Goal: Transaction & Acquisition: Book appointment/travel/reservation

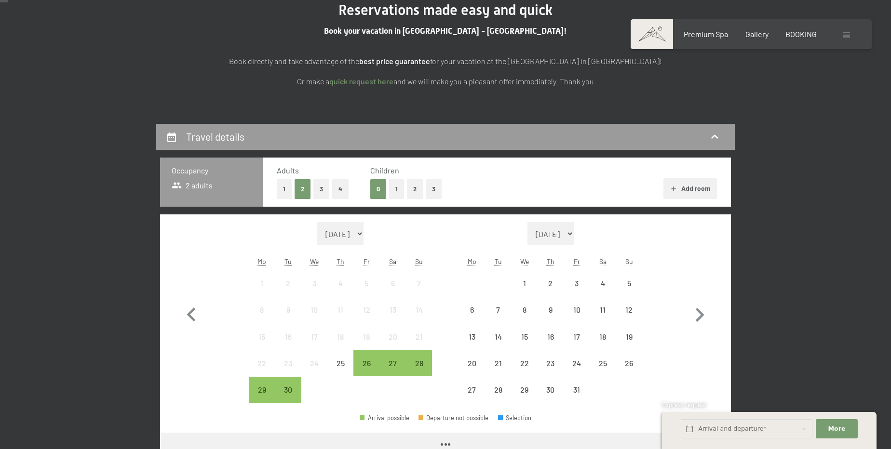
scroll to position [131, 0]
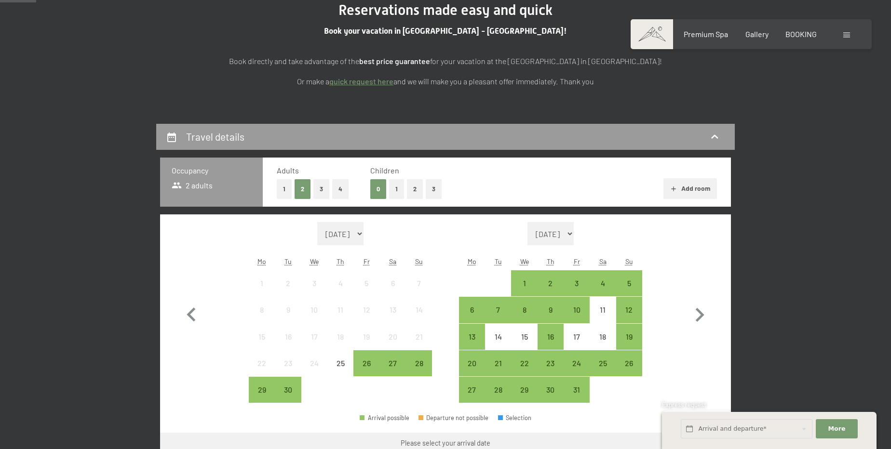
click at [409, 186] on button "2" at bounding box center [415, 189] width 16 height 20
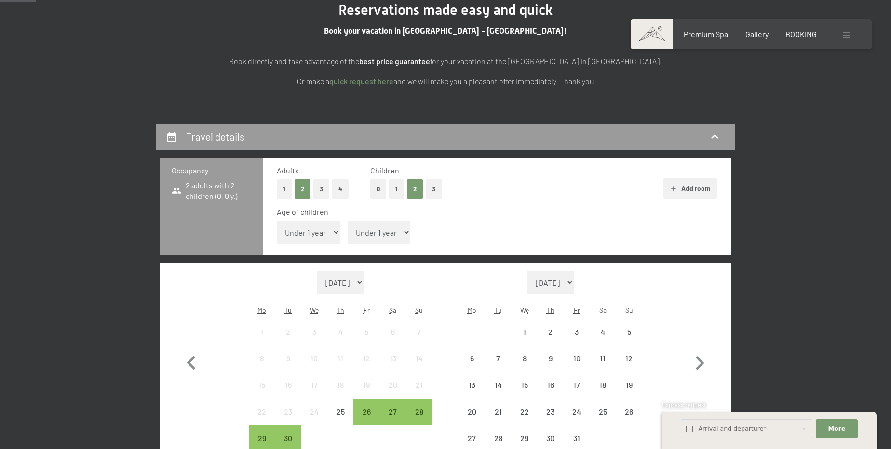
click at [329, 236] on select "Under 1 year 1 year 2 years 3 years 4 years 5 years 6 years 7 years 8 years 9 y…" at bounding box center [308, 232] width 63 height 23
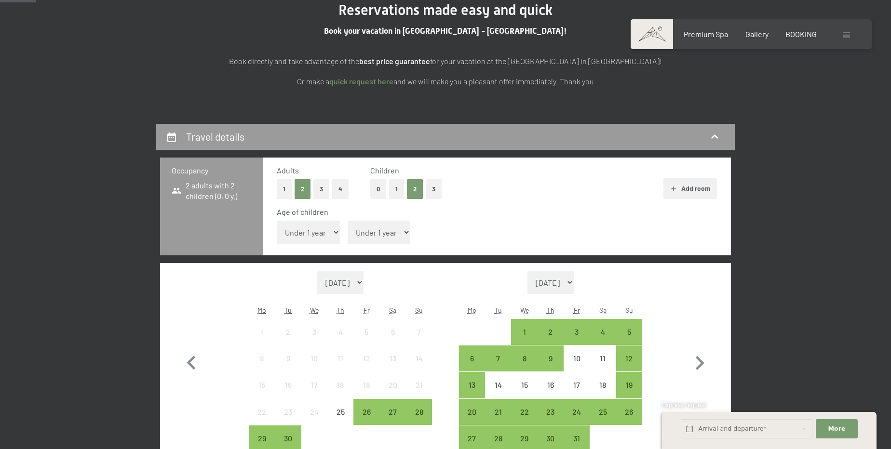
select select "15"
click at [277, 221] on select "Under 1 year 1 year 2 years 3 years 4 years 5 years 6 years 7 years 8 years 9 y…" at bounding box center [308, 232] width 63 height 23
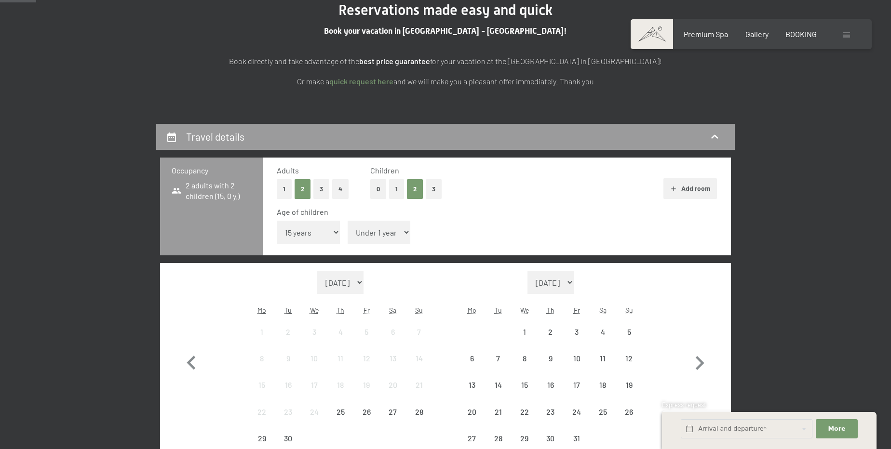
click at [360, 226] on select "Under 1 year 1 year 2 years 3 years 4 years 5 years 6 years 7 years 8 years 9 y…" at bounding box center [378, 232] width 63 height 23
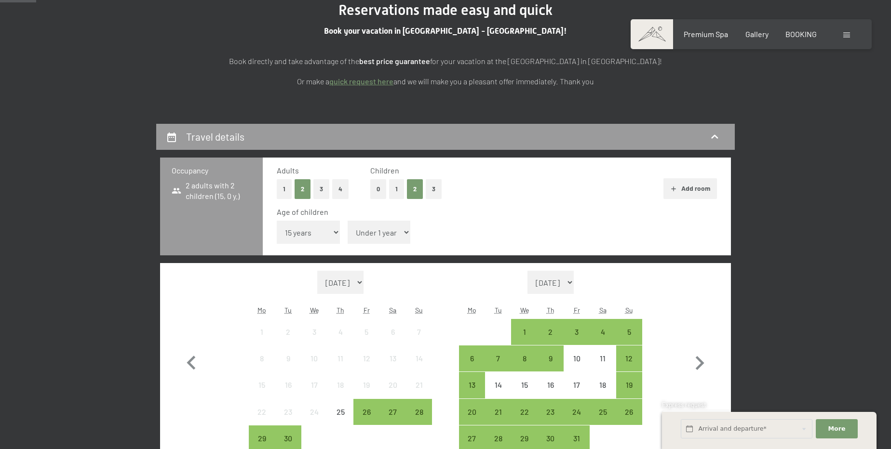
select select "12"
click at [347, 221] on select "Under 1 year 1 year 2 years 3 years 4 years 5 years 6 years 7 years 8 years 9 y…" at bounding box center [378, 232] width 63 height 23
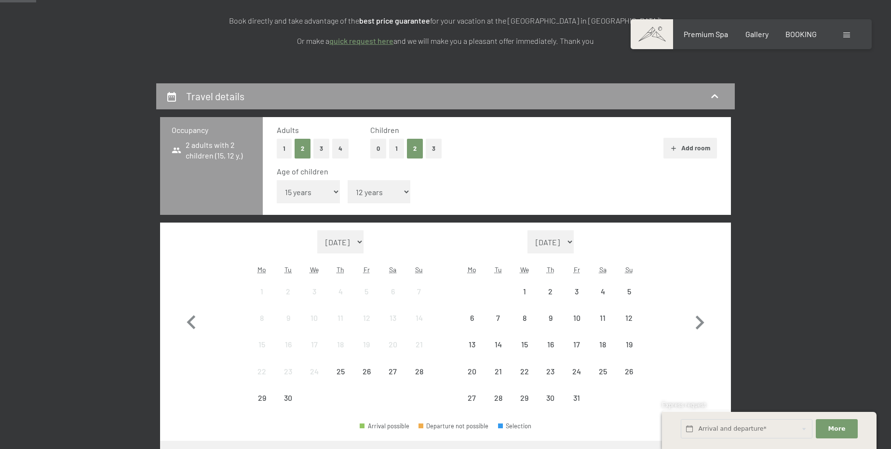
scroll to position [219, 0]
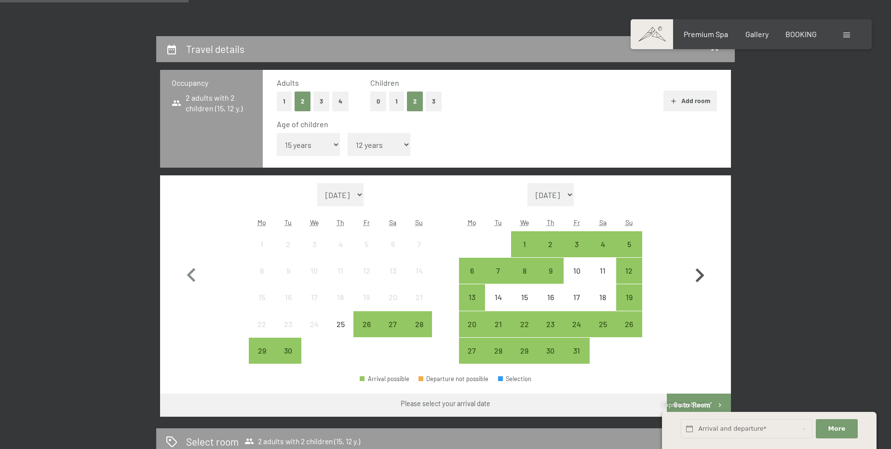
click at [694, 266] on icon "button" at bounding box center [699, 276] width 28 height 28
select select "[DATE]"
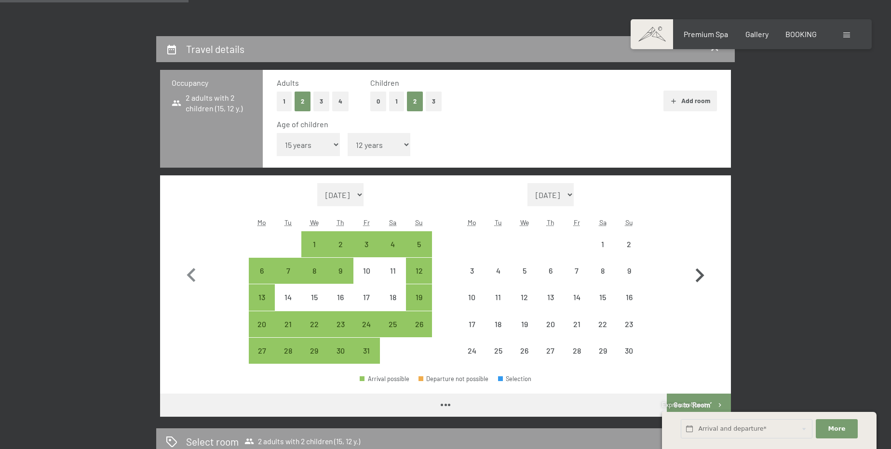
click at [696, 266] on icon "button" at bounding box center [699, 276] width 28 height 28
select select "[DATE]"
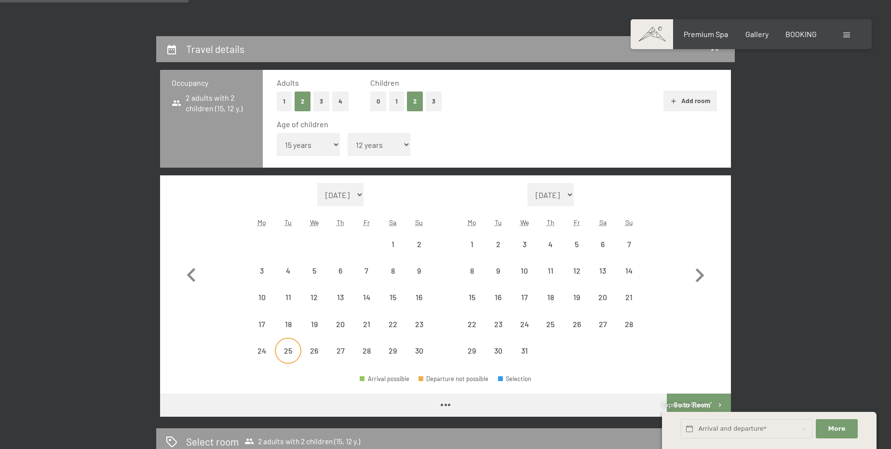
select select "[DATE]"
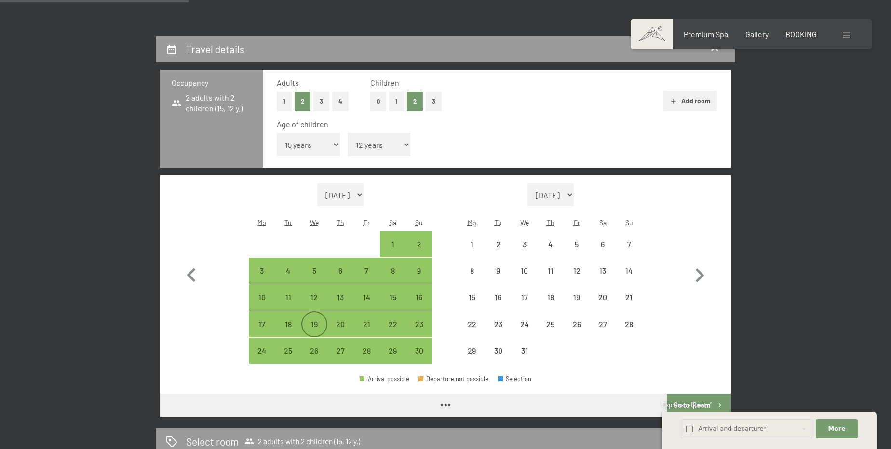
select select "[DATE]"
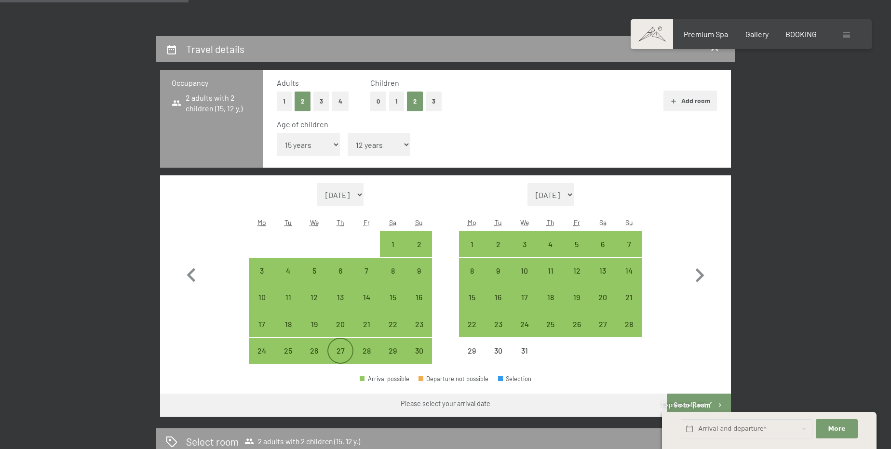
click at [345, 352] on div "27" at bounding box center [340, 359] width 24 height 24
select select "[DATE]"
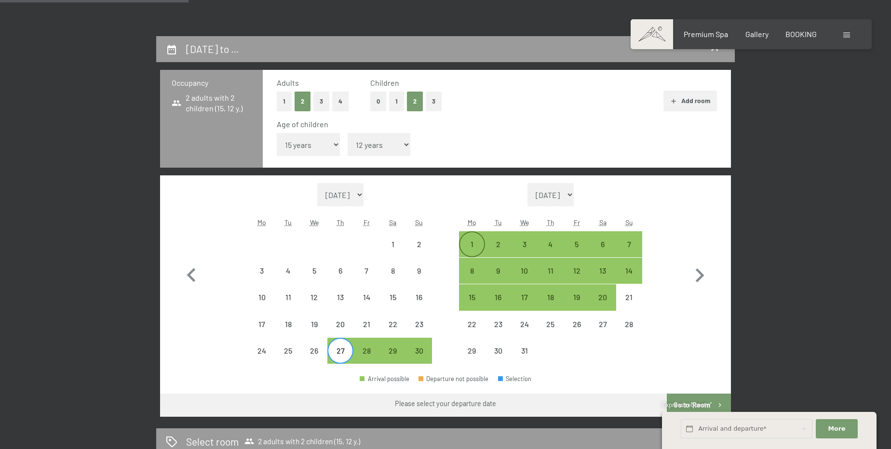
click at [480, 246] on div "1" at bounding box center [472, 252] width 24 height 24
select select "[DATE]"
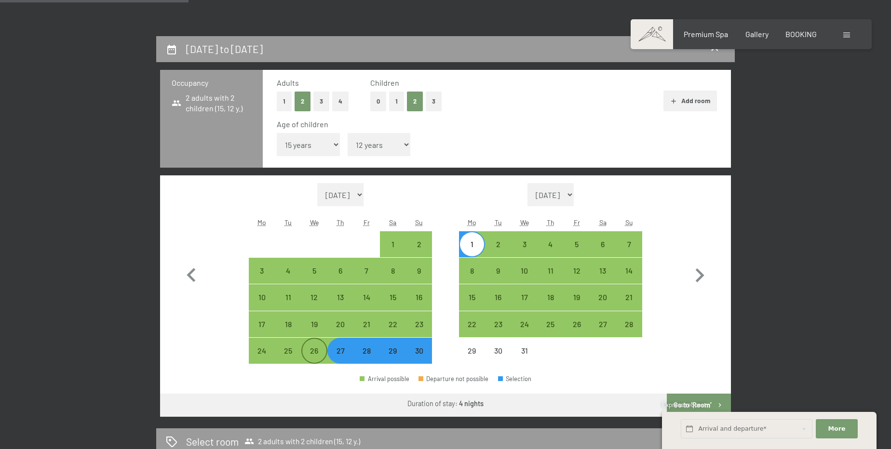
click at [322, 354] on div "26" at bounding box center [314, 359] width 24 height 24
select select "[DATE]"
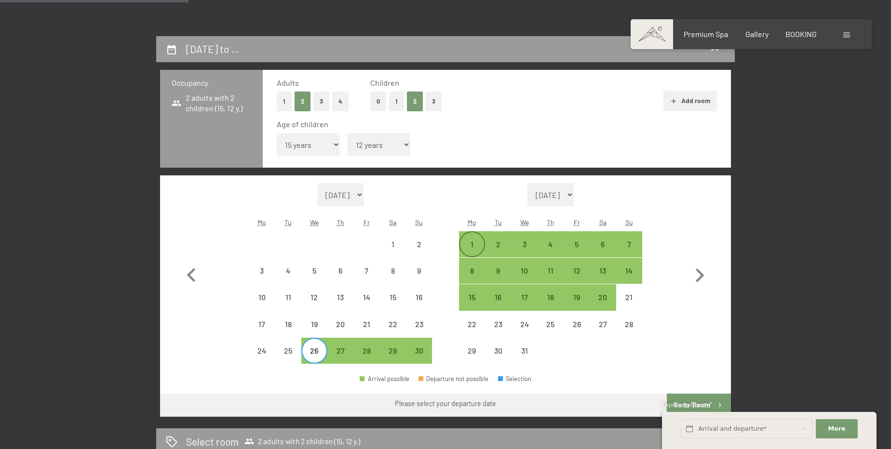
click at [468, 246] on div "1" at bounding box center [472, 252] width 24 height 24
select select "[DATE]"
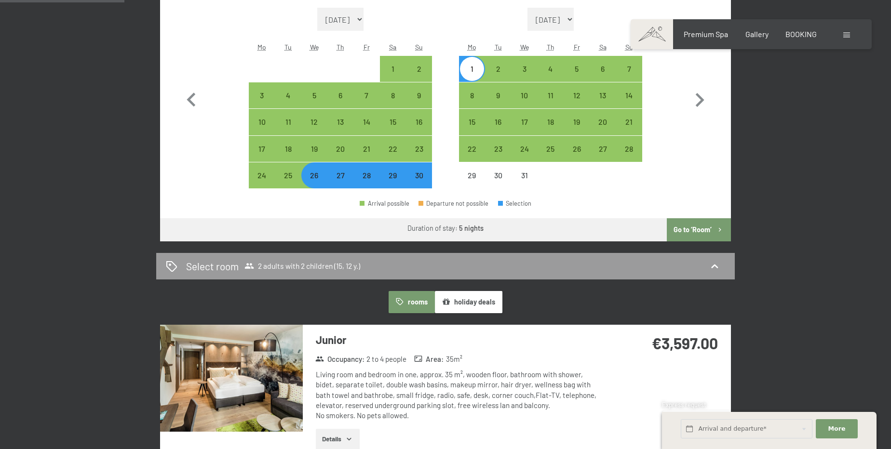
click at [701, 228] on button "Go to ‘Room’" at bounding box center [698, 229] width 64 height 23
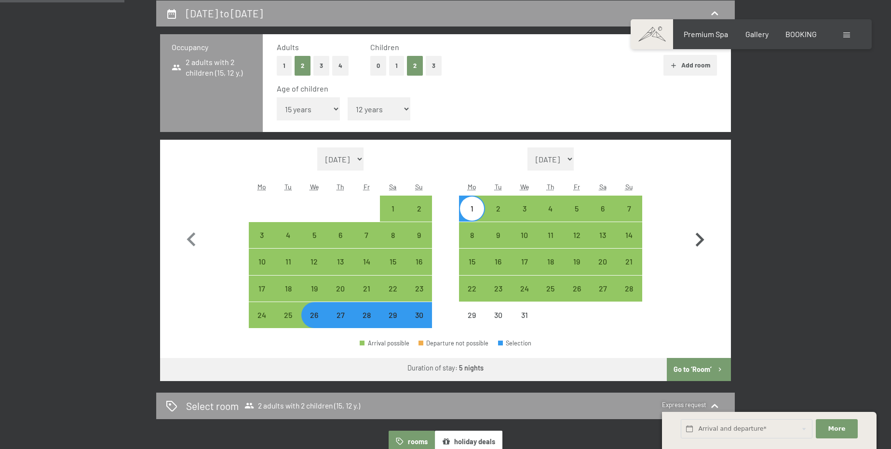
select select "[DATE]"
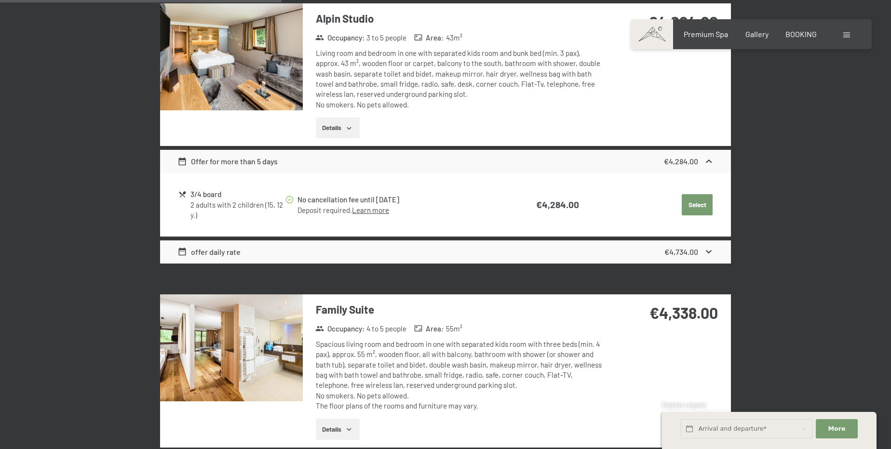
scroll to position [1043, 0]
